Goal: Navigation & Orientation: Understand site structure

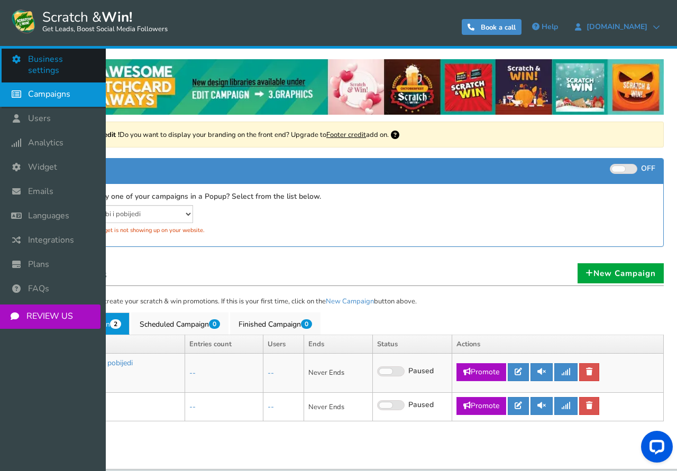
click at [39, 61] on span "Business settings" at bounding box center [61, 65] width 67 height 22
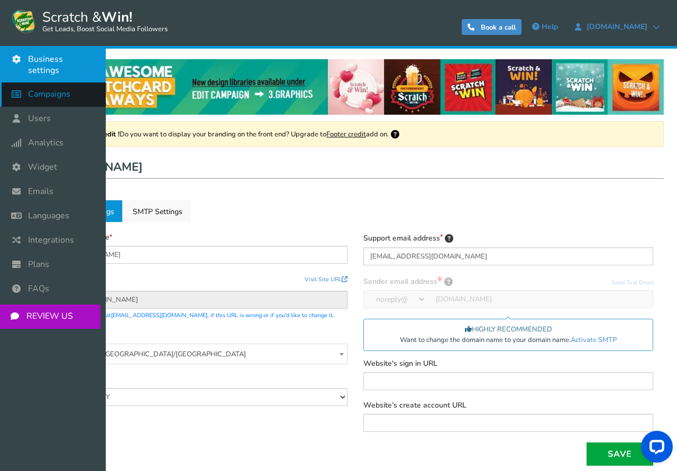
click at [40, 89] on span "Campaigns" at bounding box center [49, 94] width 42 height 11
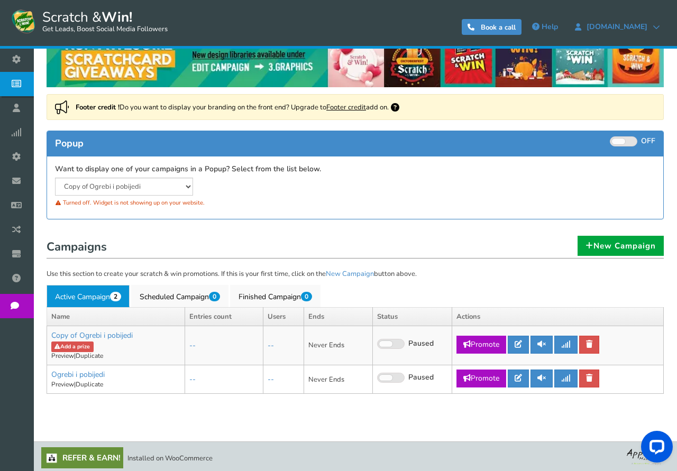
scroll to position [30, 0]
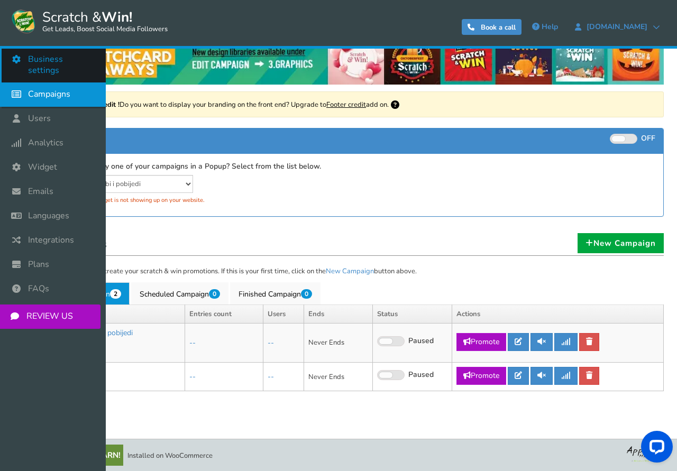
click at [17, 57] on icon at bounding box center [19, 59] width 20 height 23
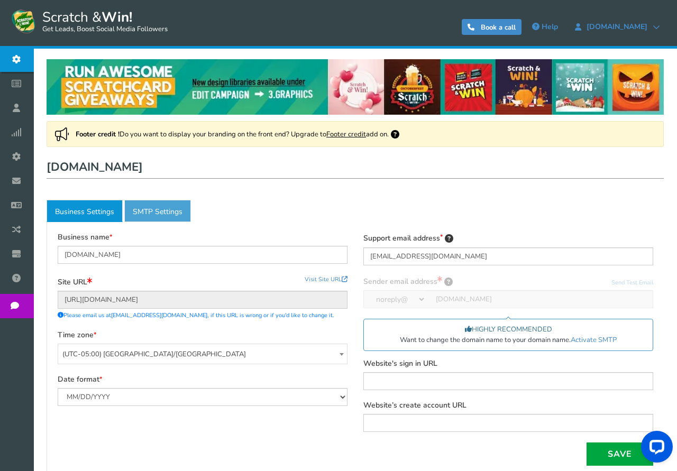
click at [161, 216] on link "Active SMTP Settings" at bounding box center [157, 211] width 67 height 22
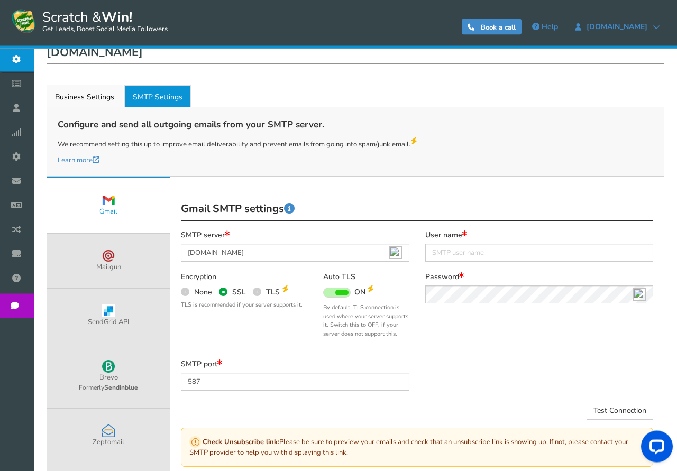
scroll to position [69, 0]
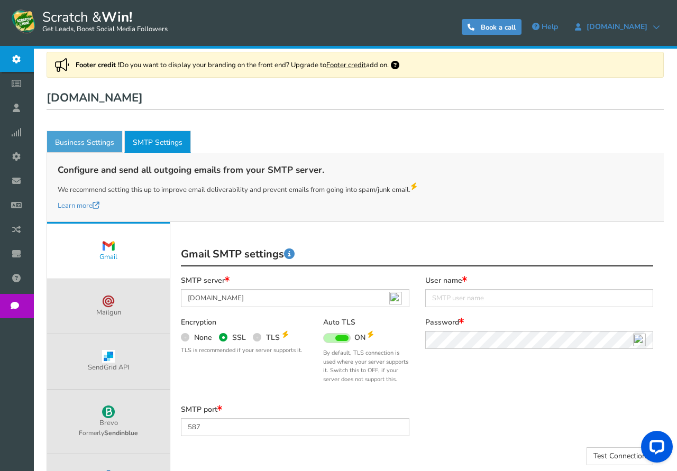
click at [93, 141] on link "Business Settings" at bounding box center [85, 142] width 76 height 22
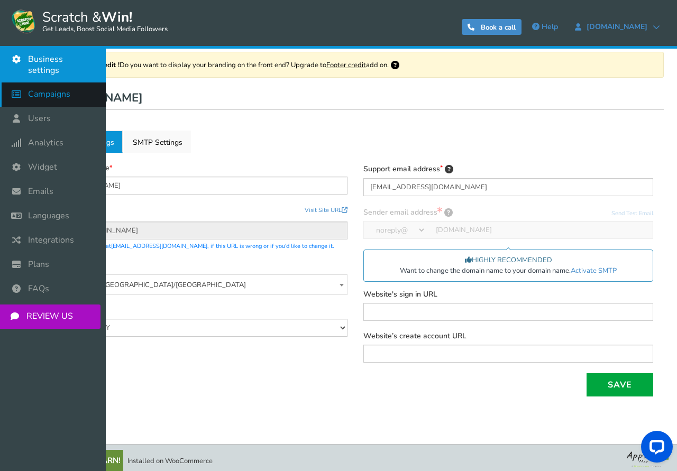
click at [42, 89] on span "Campaigns" at bounding box center [49, 94] width 42 height 11
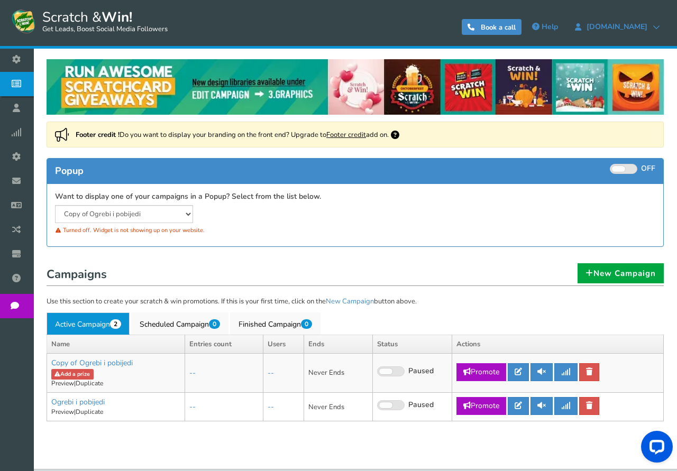
scroll to position [30, 0]
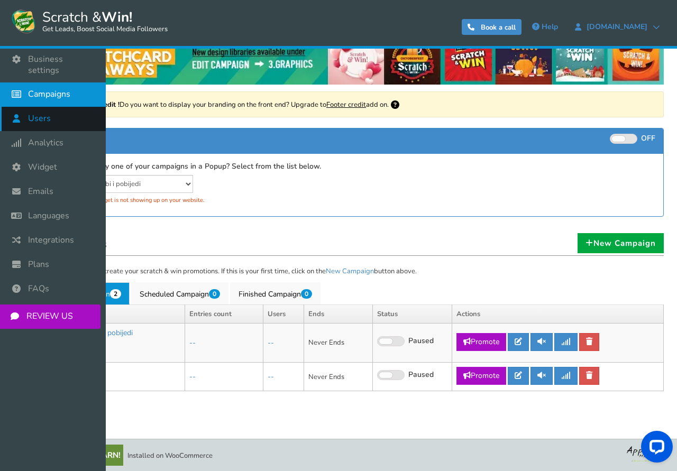
click at [40, 113] on span "Users" at bounding box center [39, 118] width 23 height 11
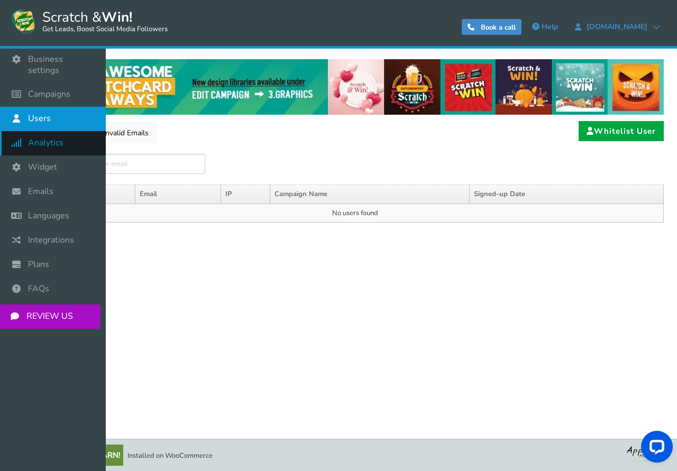
click at [39, 137] on span "Analytics" at bounding box center [45, 142] width 35 height 11
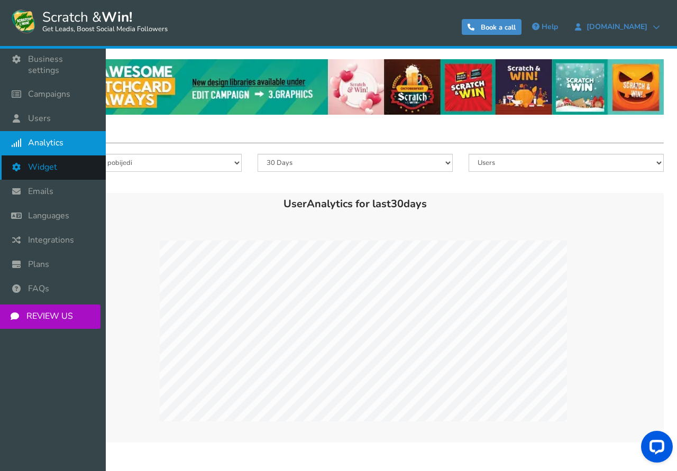
click at [38, 162] on span "Widget" at bounding box center [42, 167] width 29 height 11
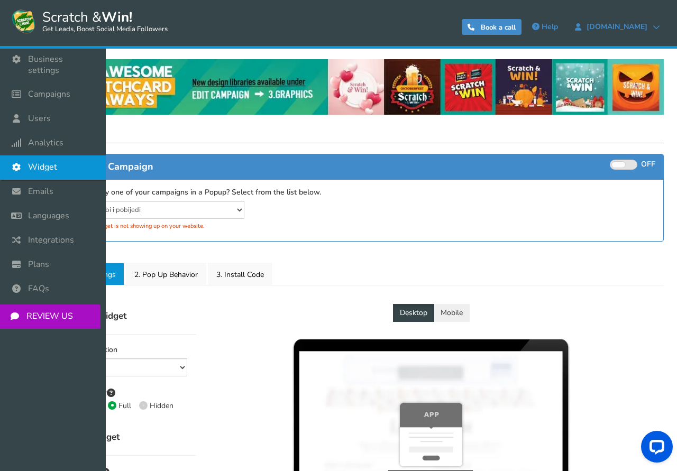
select select "mid-bottom-bar"
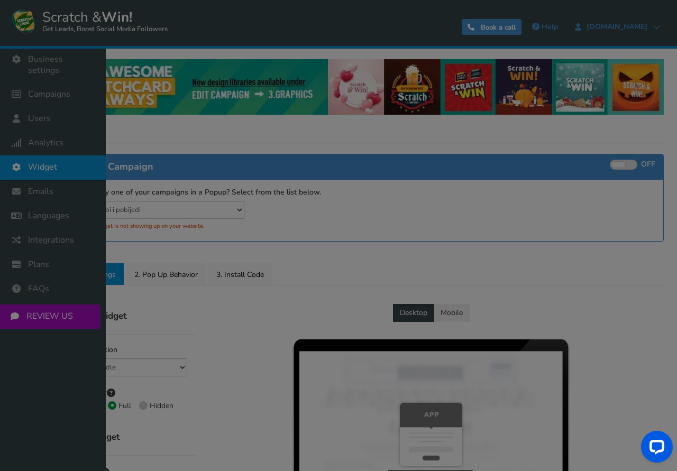
radio input "true"
select select "inherit"
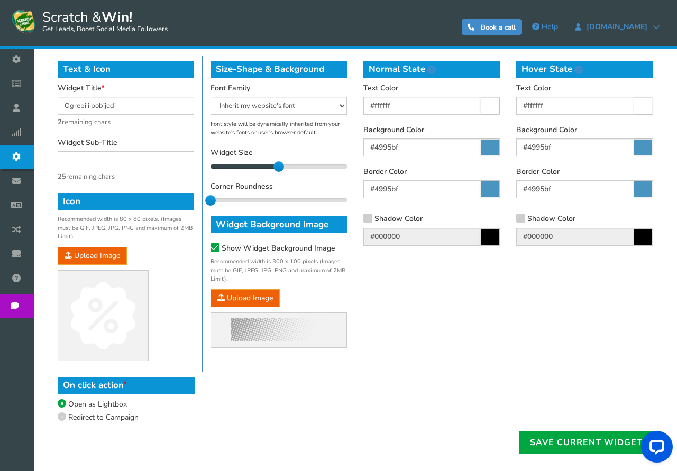
scroll to position [539, 0]
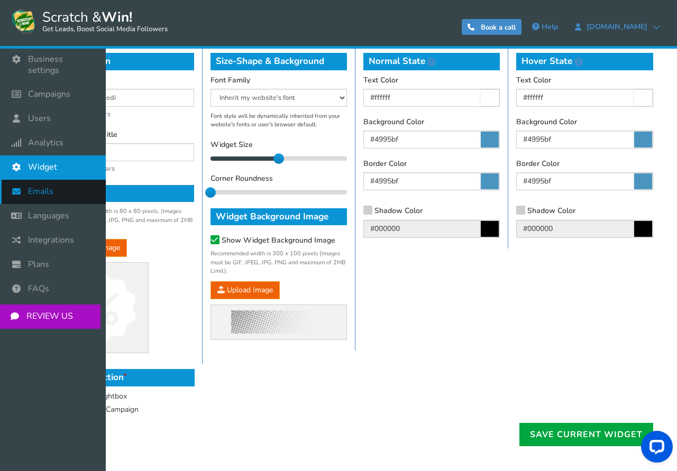
click at [34, 186] on span "Emails" at bounding box center [40, 191] width 25 height 11
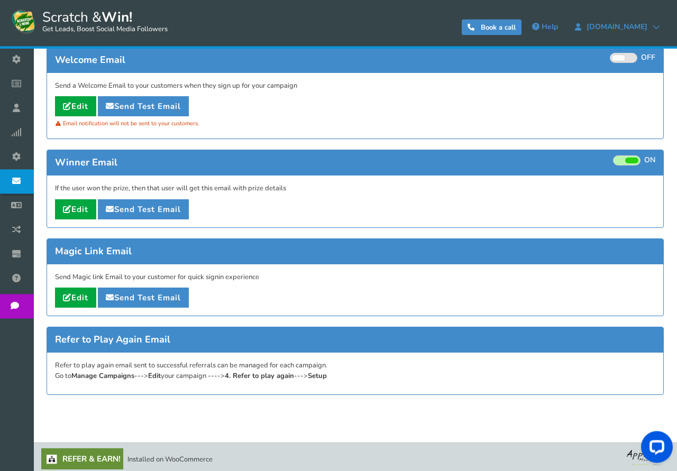
scroll to position [126, 0]
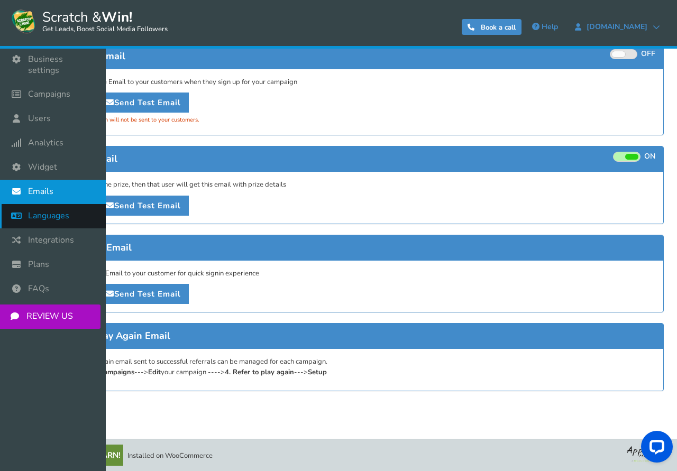
click at [48, 210] on span "Languages" at bounding box center [48, 215] width 41 height 11
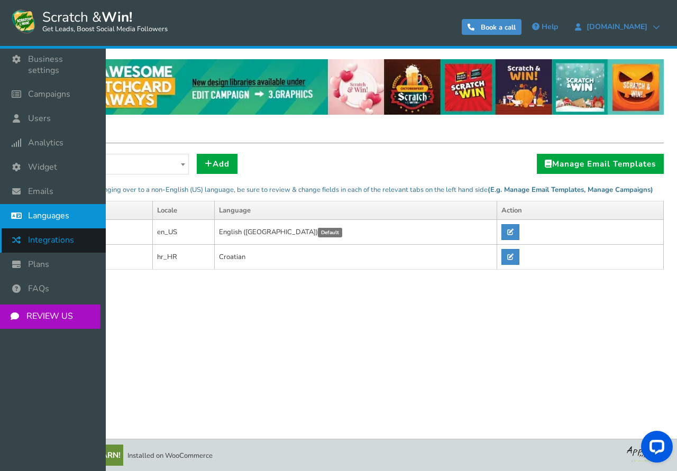
click at [39, 235] on span "Integrations" at bounding box center [51, 240] width 46 height 11
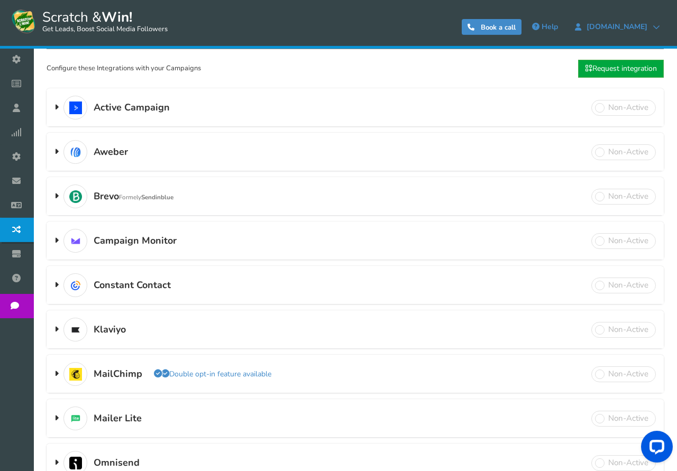
scroll to position [180, 0]
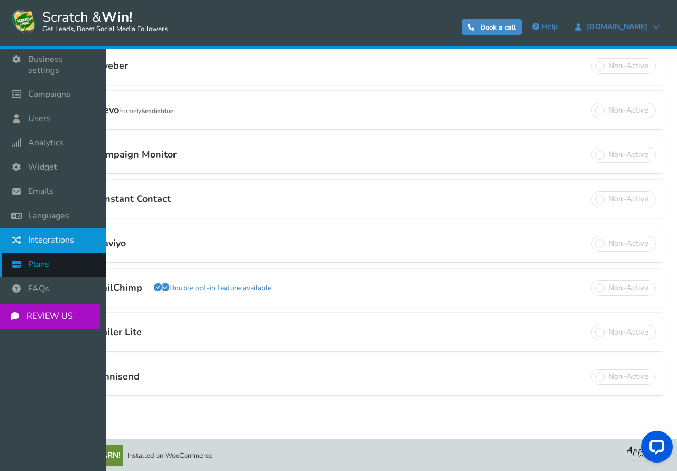
click at [29, 254] on icon at bounding box center [19, 264] width 20 height 23
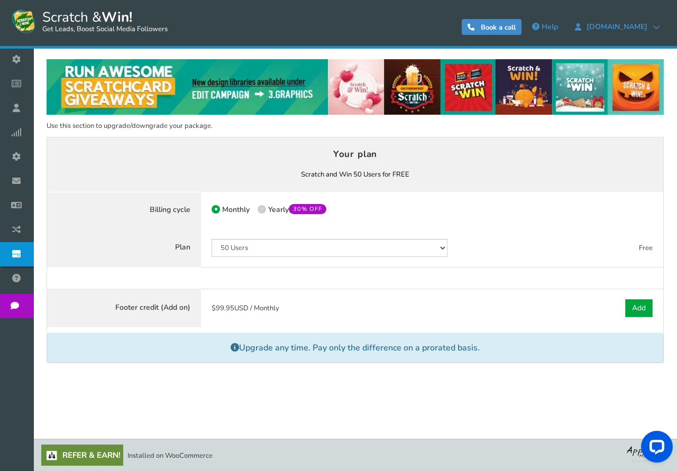
click at [0, 0] on span "FAQs" at bounding box center [0, 0] width 0 height 0
